Goal: Use online tool/utility: Utilize a website feature to perform a specific function

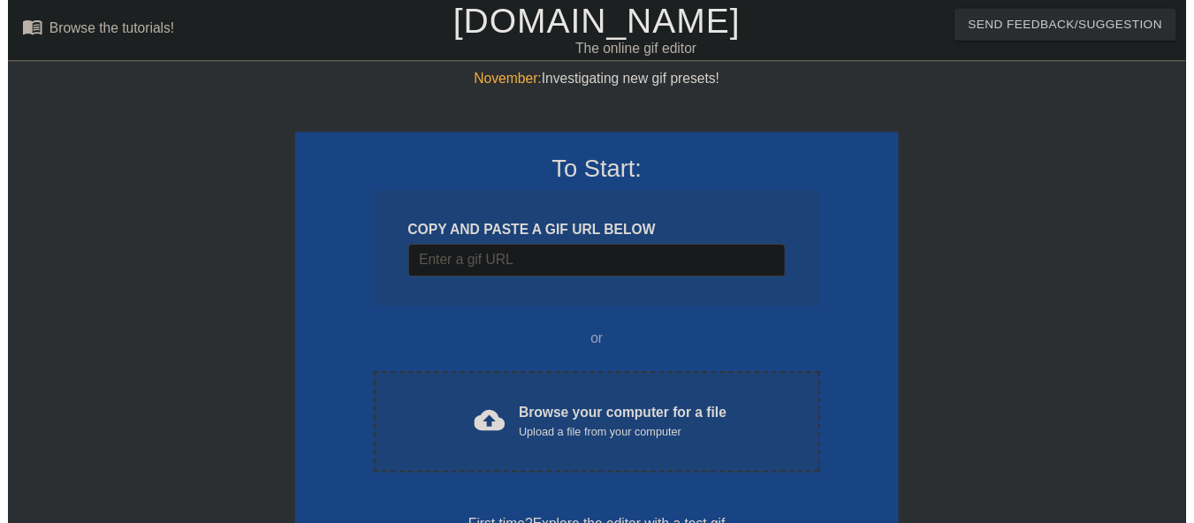
scroll to position [43, 0]
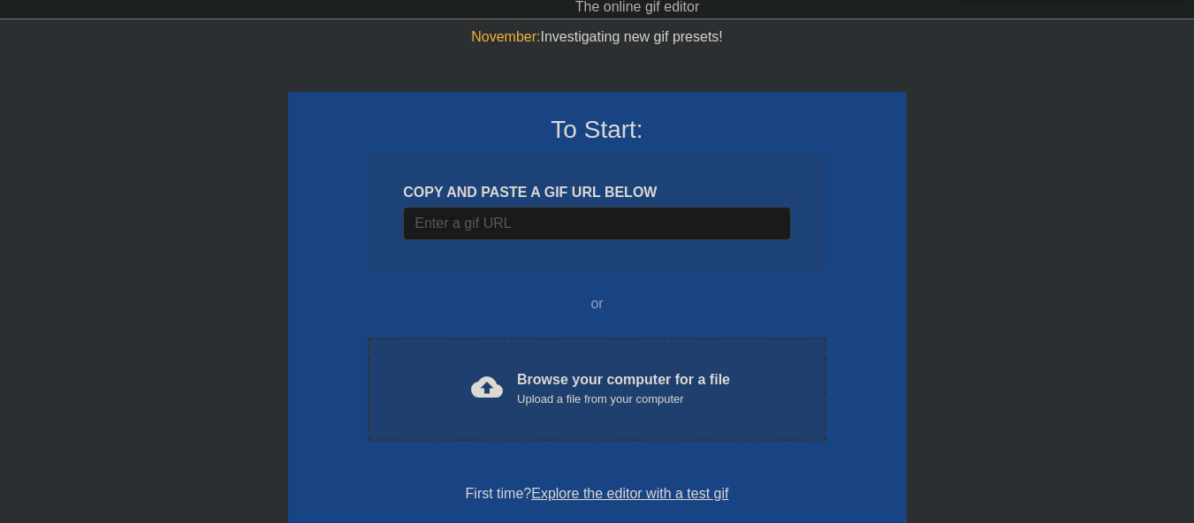
click at [594, 391] on div "Upload a file from your computer" at bounding box center [623, 400] width 213 height 18
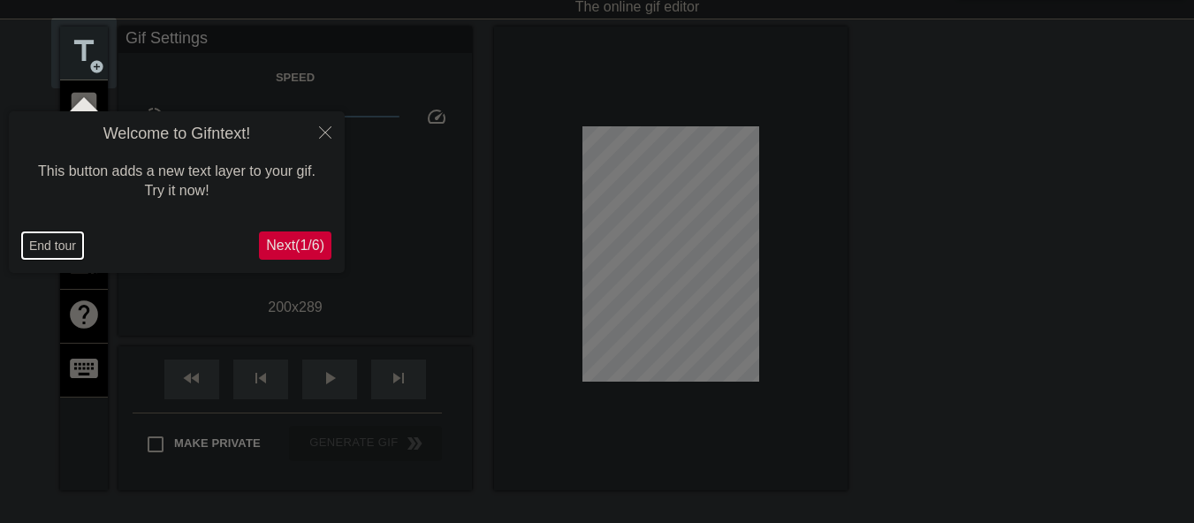
click at [38, 249] on button "End tour" at bounding box center [52, 245] width 61 height 27
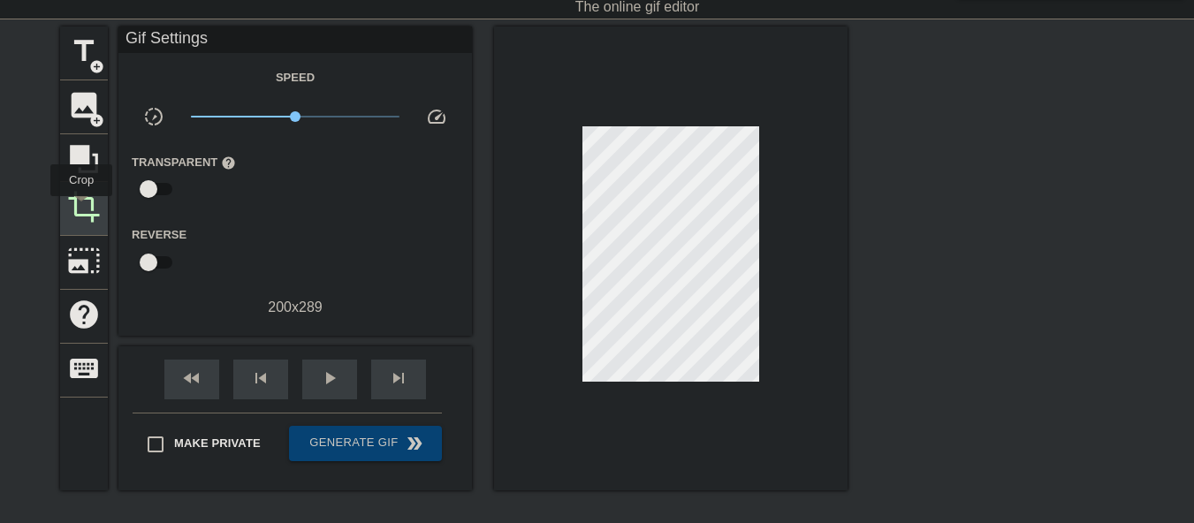
click at [81, 209] on span "crop" at bounding box center [84, 207] width 34 height 34
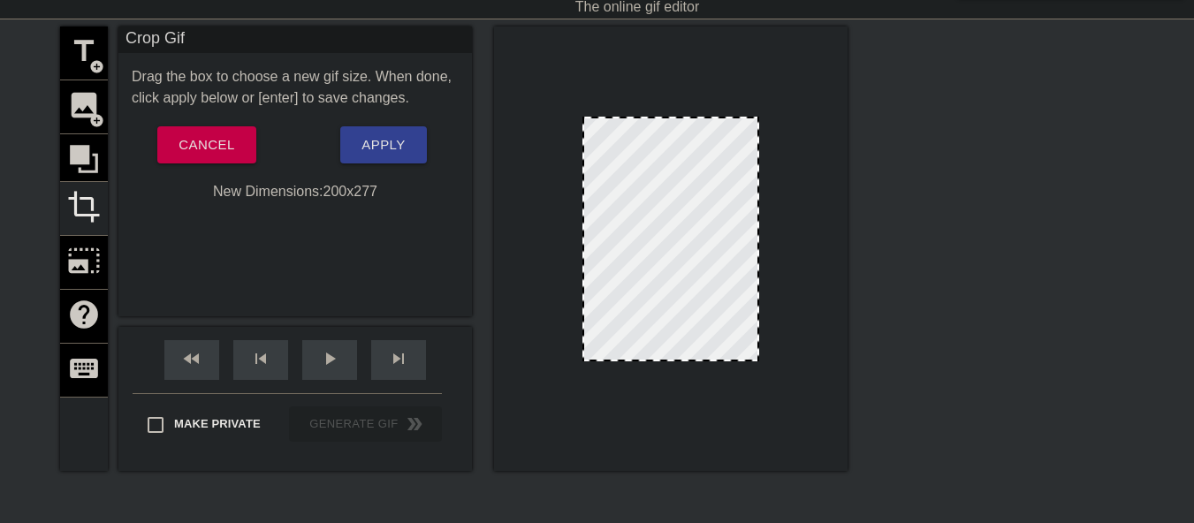
drag, startPoint x: 706, startPoint y: 369, endPoint x: 706, endPoint y: 358, distance: 10.6
click at [385, 145] on span "Apply" at bounding box center [382, 144] width 43 height 23
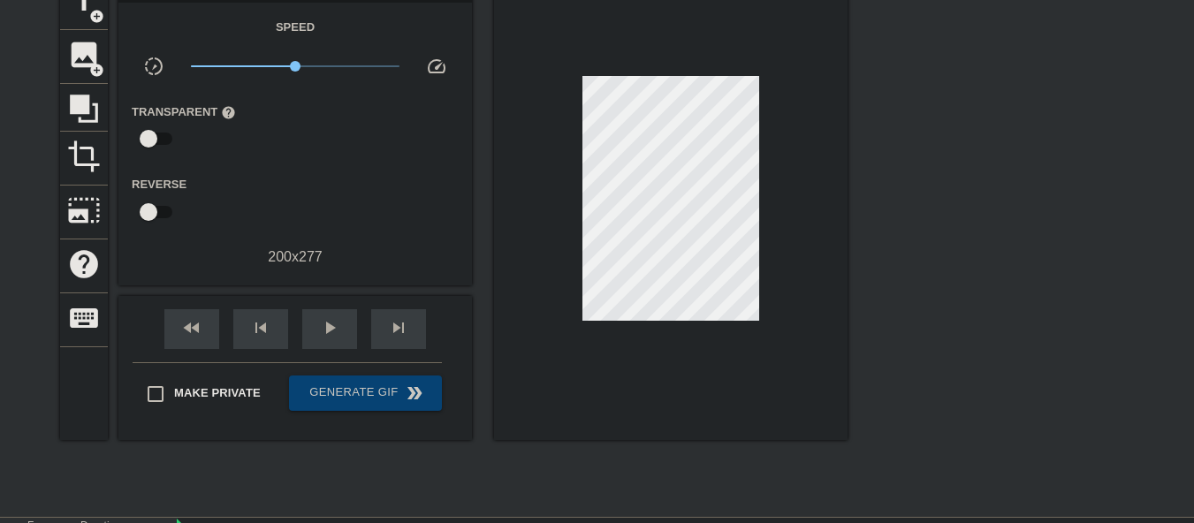
scroll to position [62, 0]
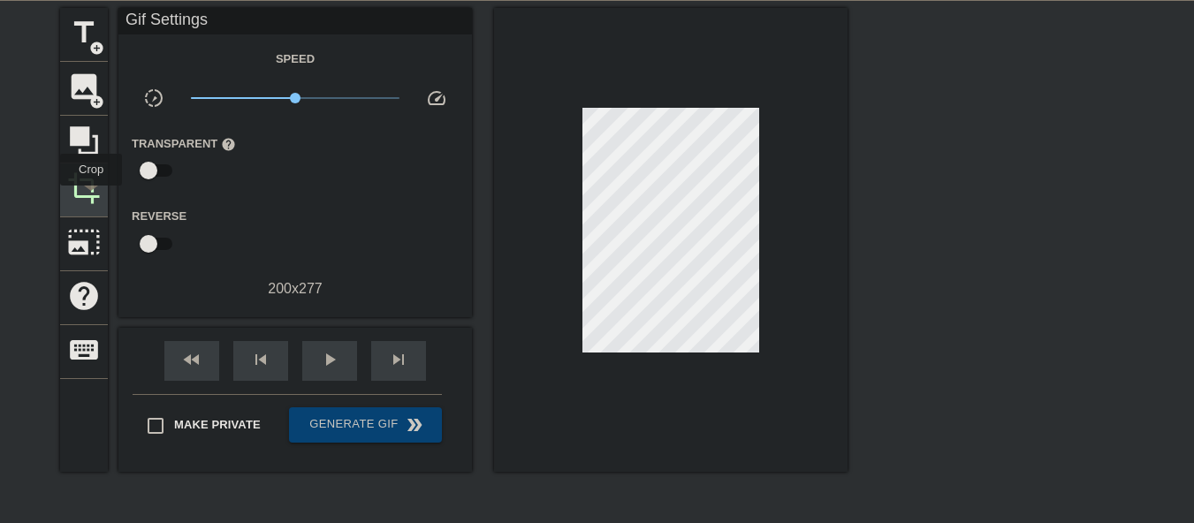
click at [92, 198] on span "crop" at bounding box center [84, 188] width 34 height 34
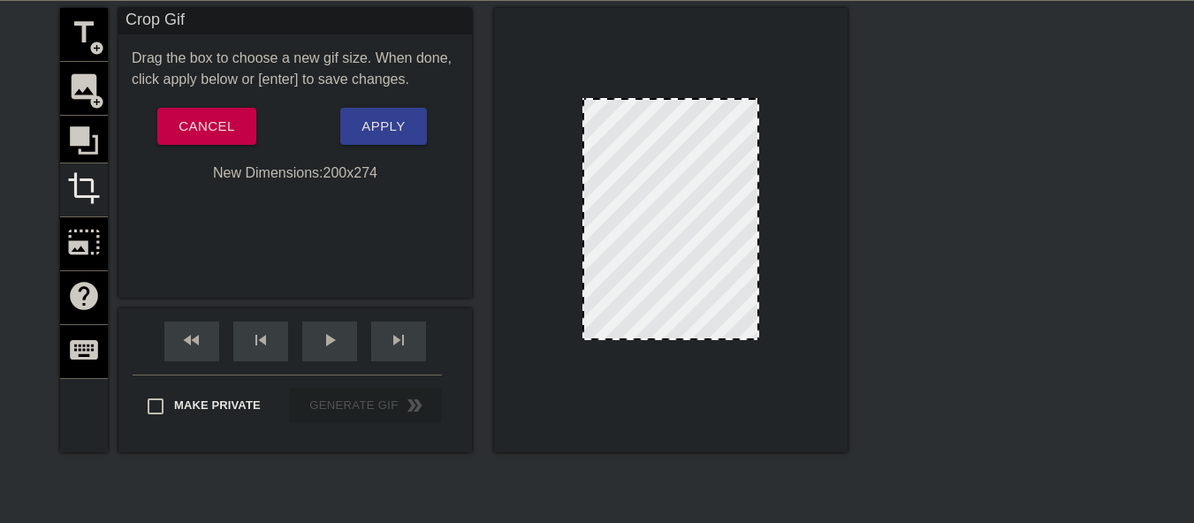
click at [688, 342] on div at bounding box center [670, 338] width 173 height 9
click at [380, 136] on span "Apply" at bounding box center [382, 126] width 43 height 23
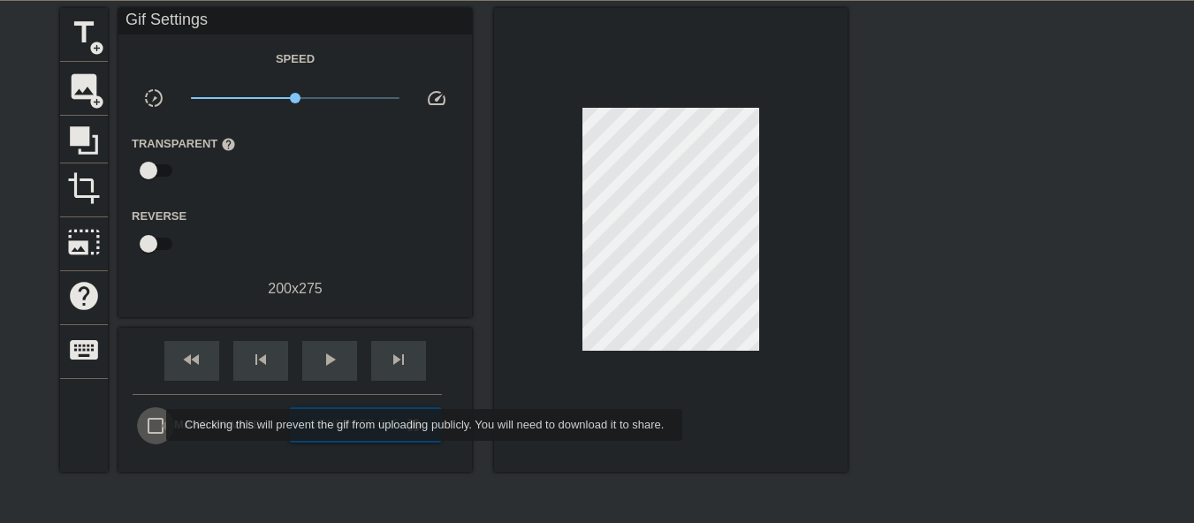
click at [155, 425] on input "Make Private" at bounding box center [155, 425] width 37 height 37
checkbox input "true"
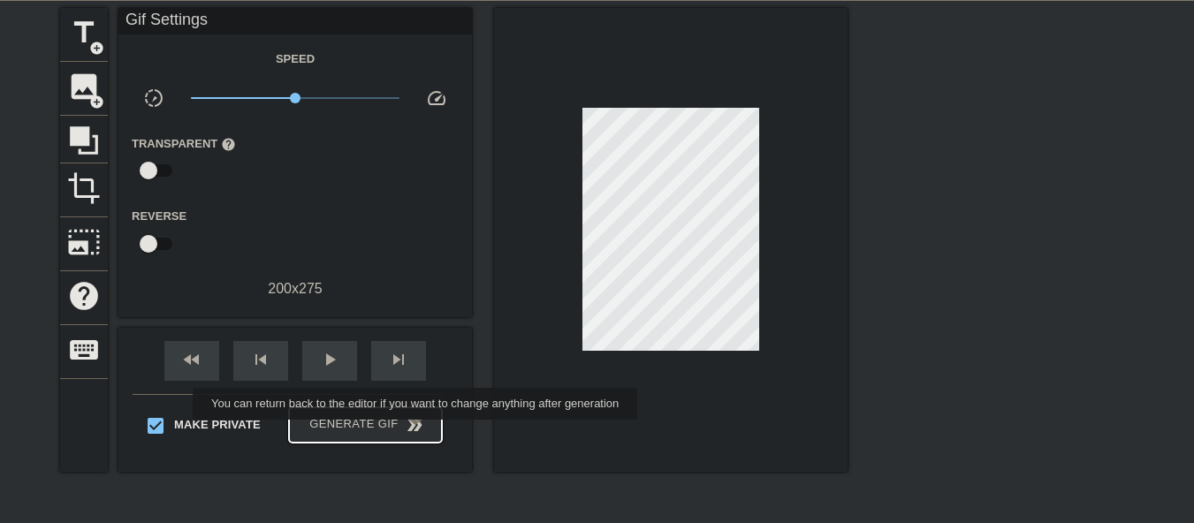
click at [415, 432] on span "double_arrow" at bounding box center [414, 425] width 21 height 21
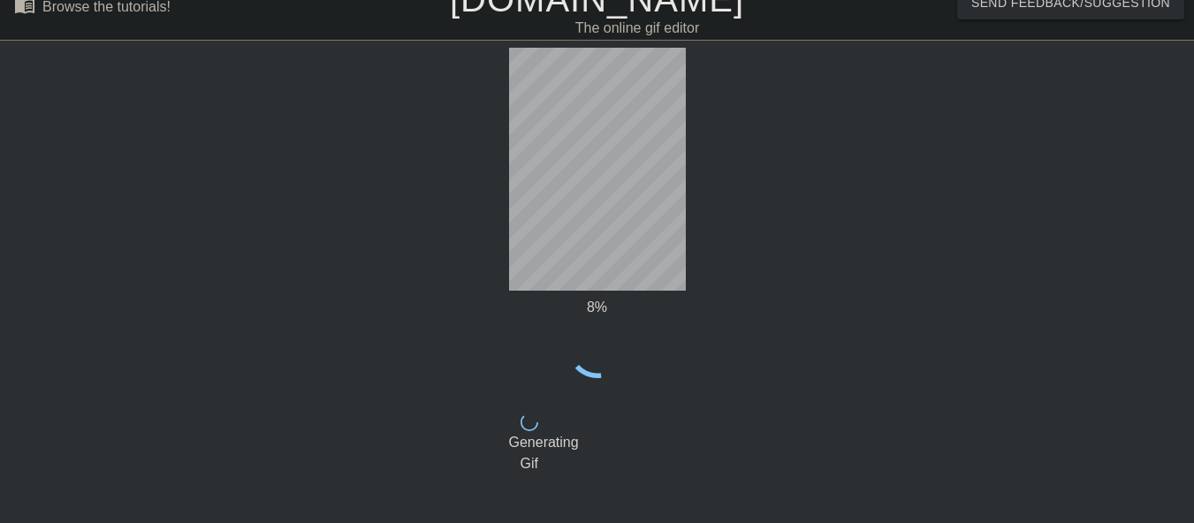
scroll to position [0, 0]
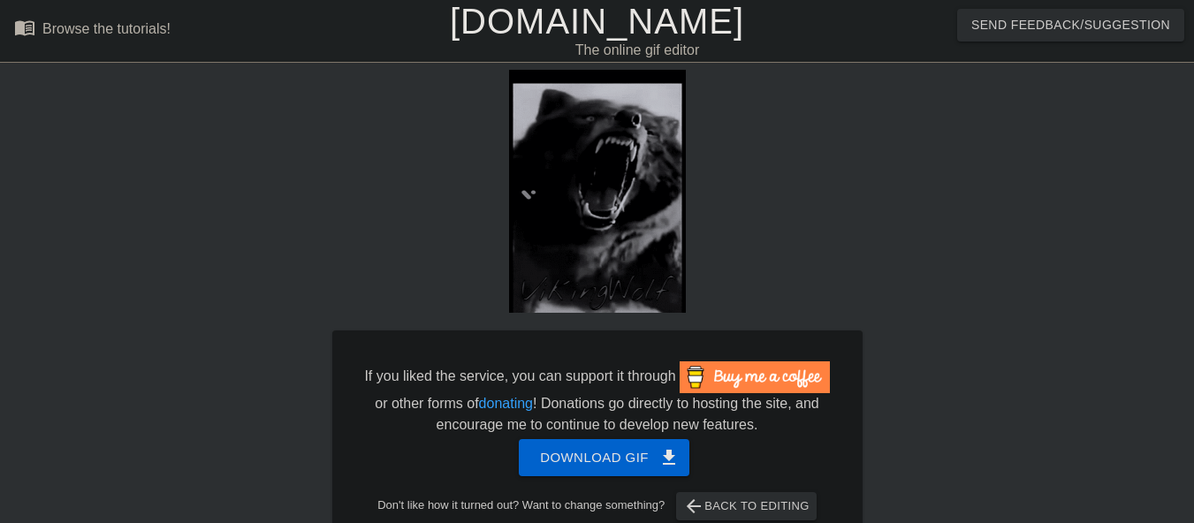
click at [615, 26] on link "[DOMAIN_NAME]" at bounding box center [597, 21] width 294 height 39
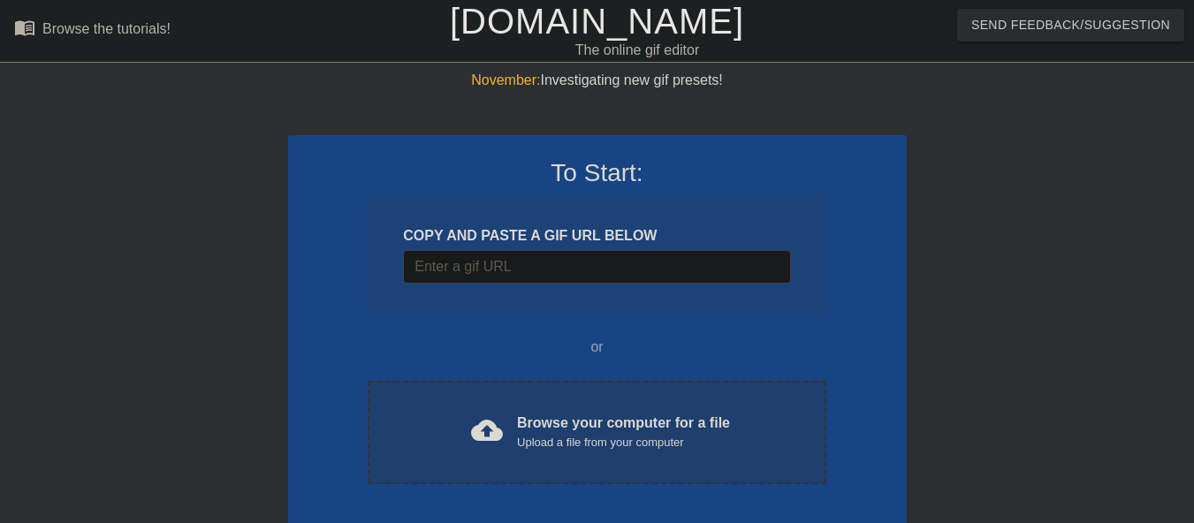
click at [577, 434] on div "Upload a file from your computer" at bounding box center [623, 443] width 213 height 18
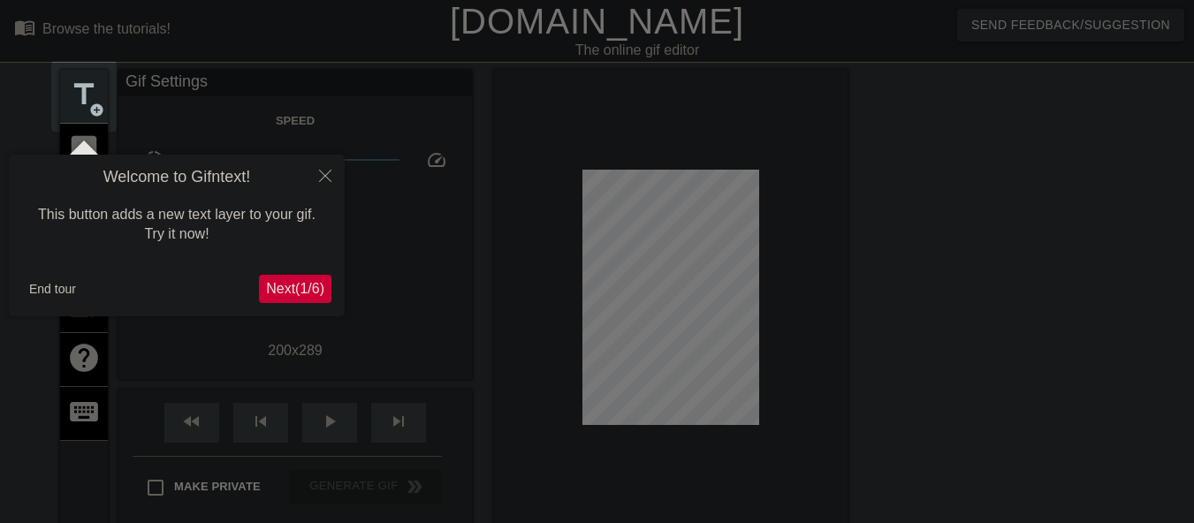
scroll to position [43, 0]
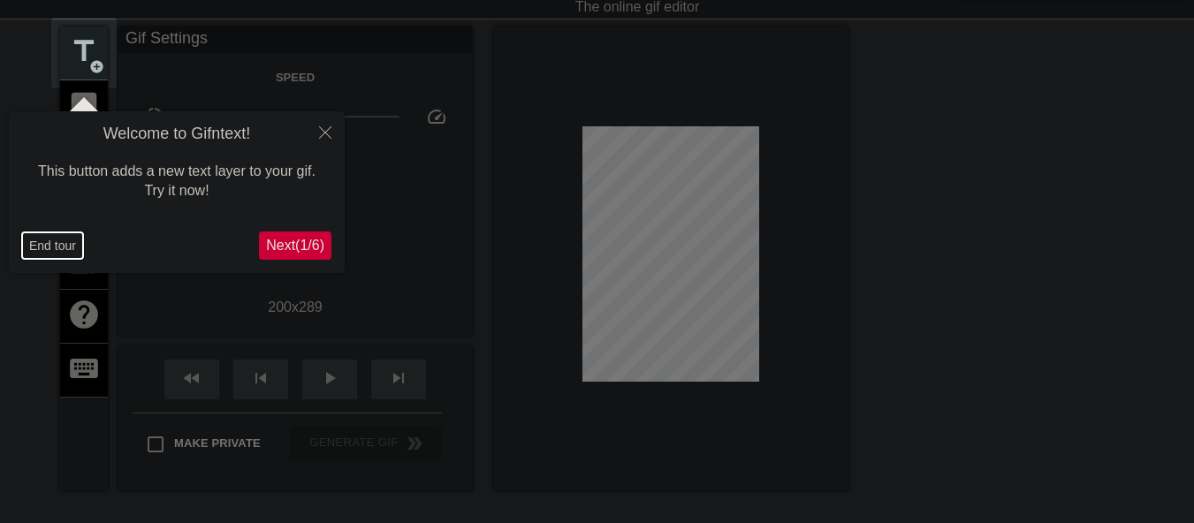
click at [54, 243] on button "End tour" at bounding box center [52, 245] width 61 height 27
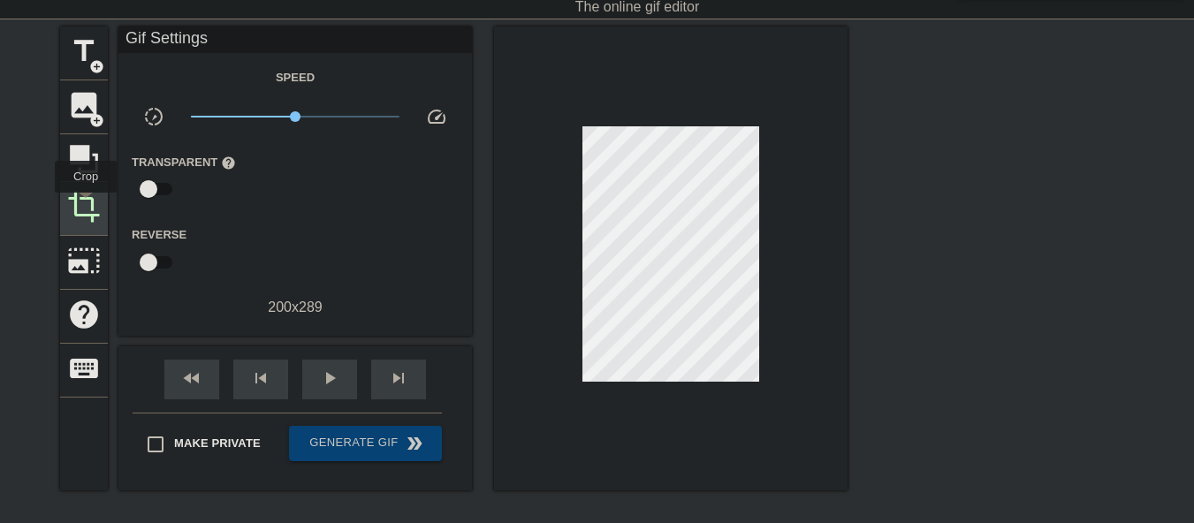
click at [86, 205] on span "crop" at bounding box center [84, 207] width 34 height 34
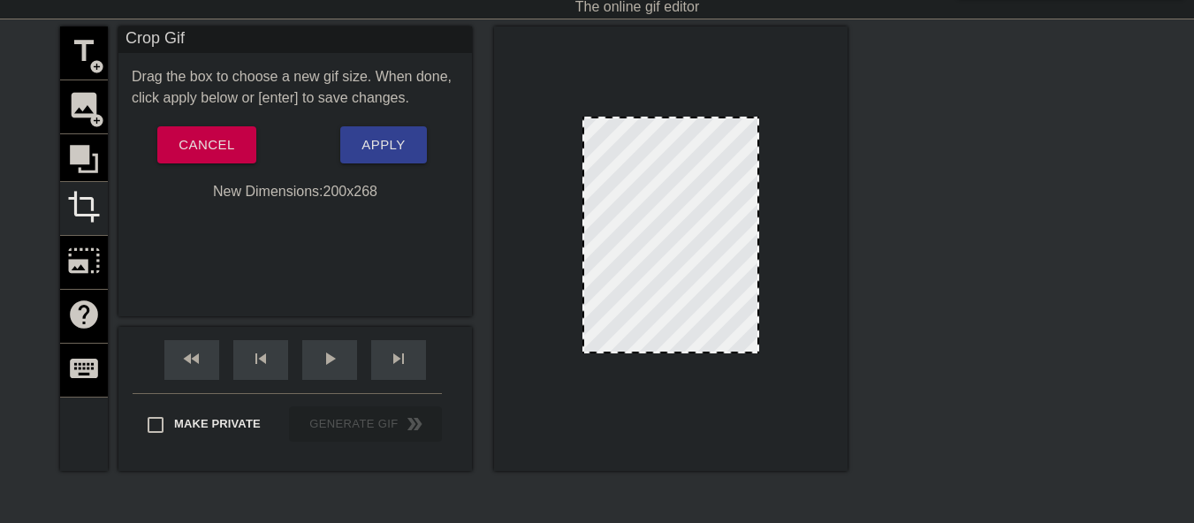
drag, startPoint x: 690, startPoint y: 369, endPoint x: 691, endPoint y: 350, distance: 18.6
click at [389, 148] on span "Apply" at bounding box center [382, 144] width 43 height 23
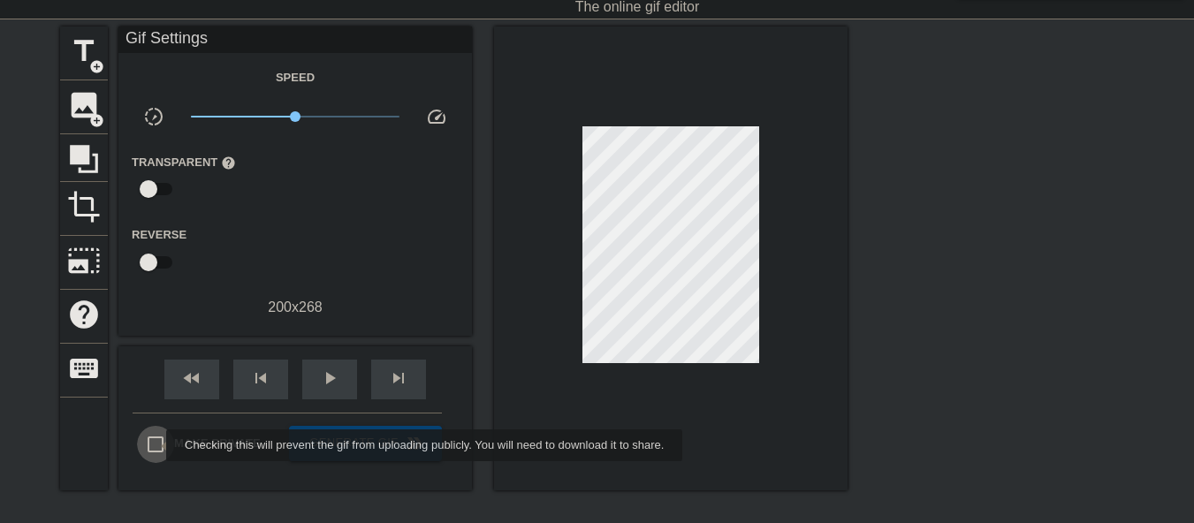
click at [155, 445] on input "Make Private" at bounding box center [155, 444] width 37 height 37
checkbox input "true"
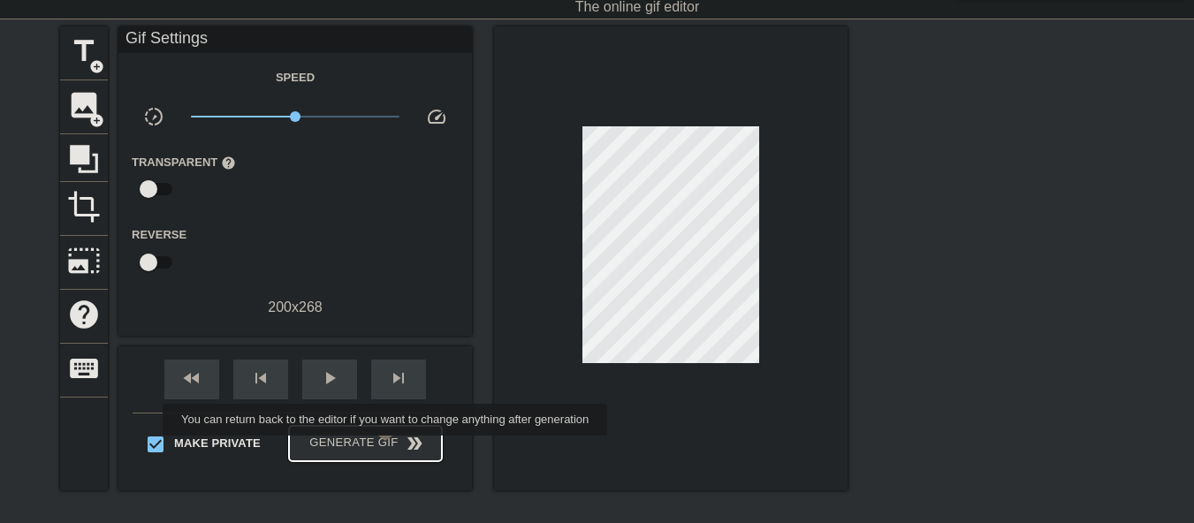
click at [386, 447] on span "Generate Gif double_arrow" at bounding box center [365, 443] width 139 height 21
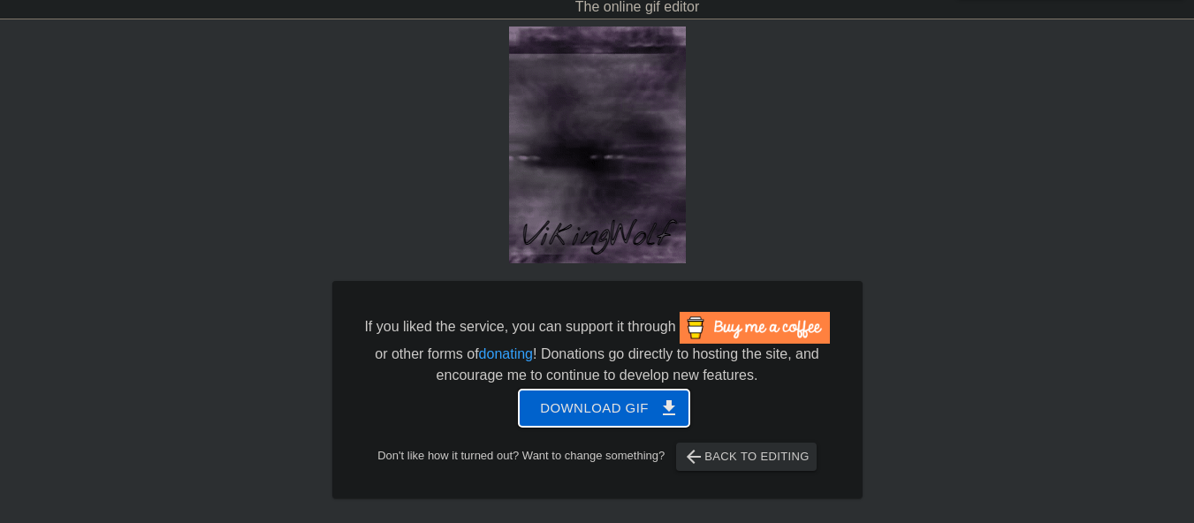
click at [565, 413] on span "Download gif get_app" at bounding box center [604, 408] width 128 height 23
